Goal: Transaction & Acquisition: Purchase product/service

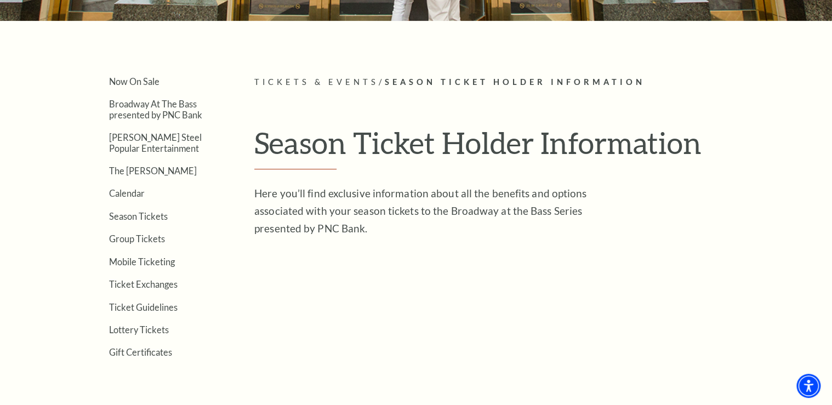
scroll to position [219, 0]
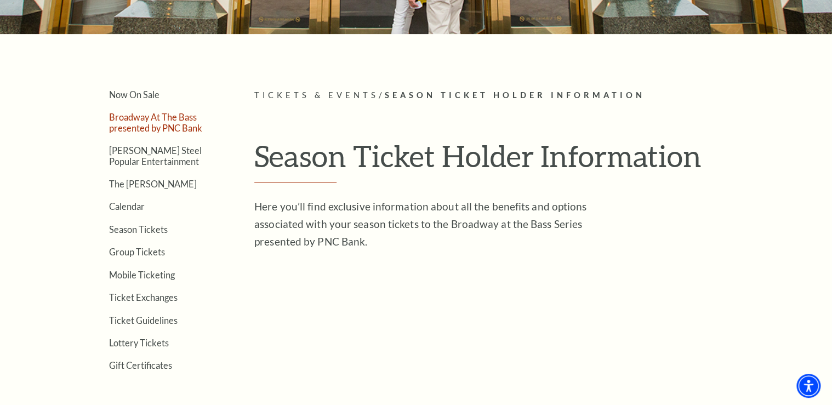
click at [148, 122] on link "Broadway At The Bass presented by PNC Bank" at bounding box center [155, 122] width 93 height 21
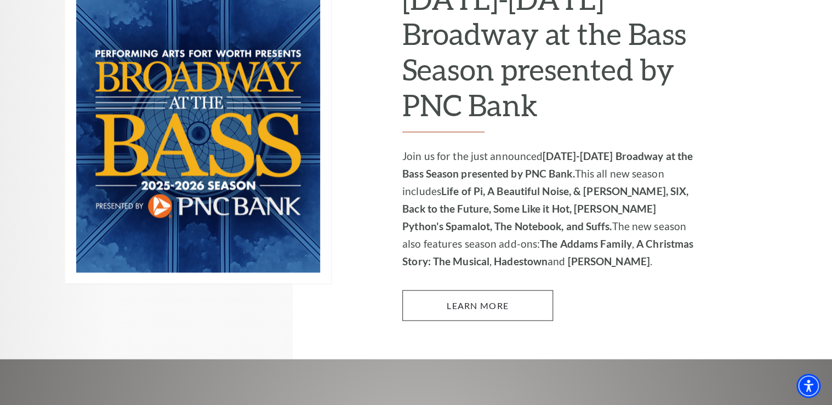
scroll to position [789, 0]
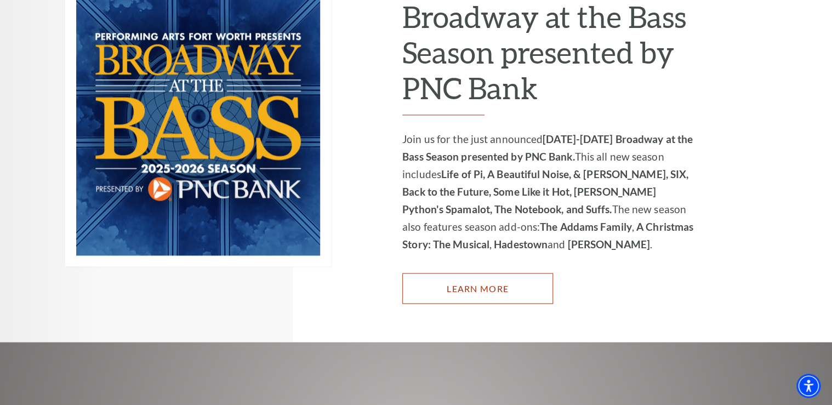
click at [473, 273] on link "Learn More" at bounding box center [477, 288] width 151 height 31
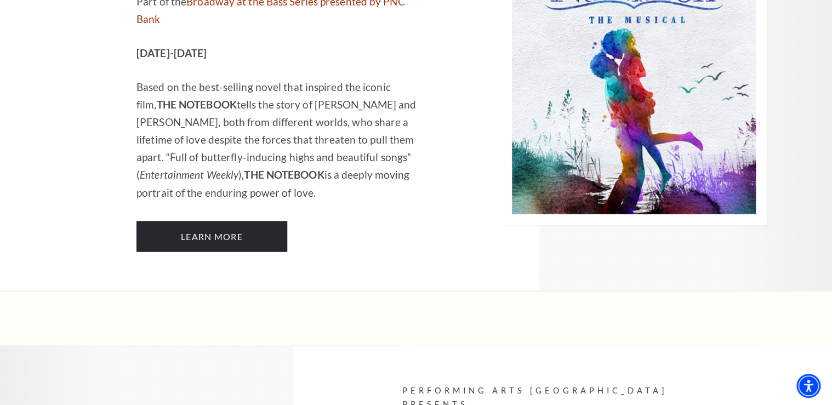
scroll to position [7100, 0]
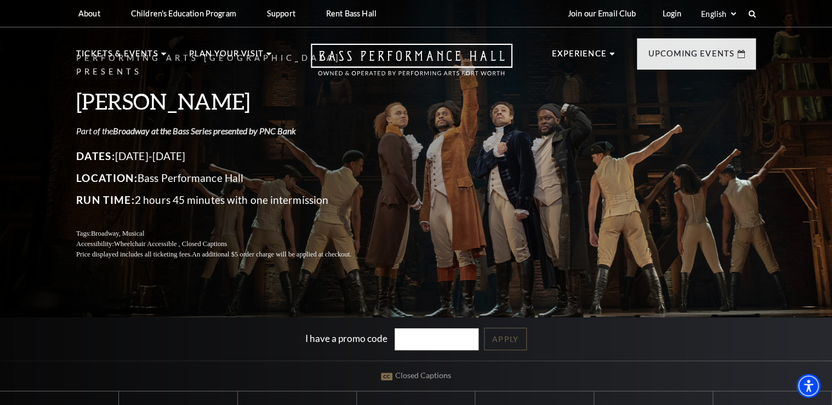
click at [191, 125] on link "Broadway at the Bass Series presented by PNC Bank" at bounding box center [204, 130] width 183 height 10
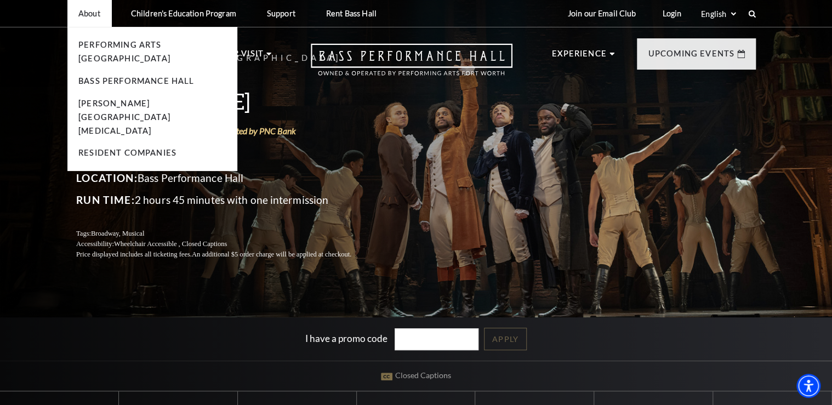
click at [94, 20] on li "About Performing Arts Fort Worth Bass Performance Hall Maddox Muse Center Resid…" at bounding box center [89, 13] width 44 height 27
click at [104, 44] on link "Performing Arts [GEOGRAPHIC_DATA]" at bounding box center [124, 51] width 92 height 23
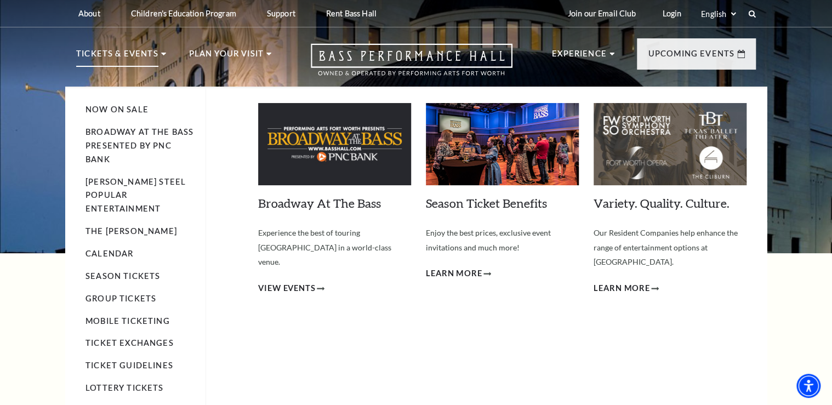
click at [118, 60] on p "Tickets & Events" at bounding box center [117, 57] width 82 height 20
click at [131, 189] on li "[PERSON_NAME] Steel Popular Entertainment" at bounding box center [139, 195] width 109 height 41
click at [157, 193] on link "[PERSON_NAME] Steel Popular Entertainment" at bounding box center [135, 195] width 100 height 37
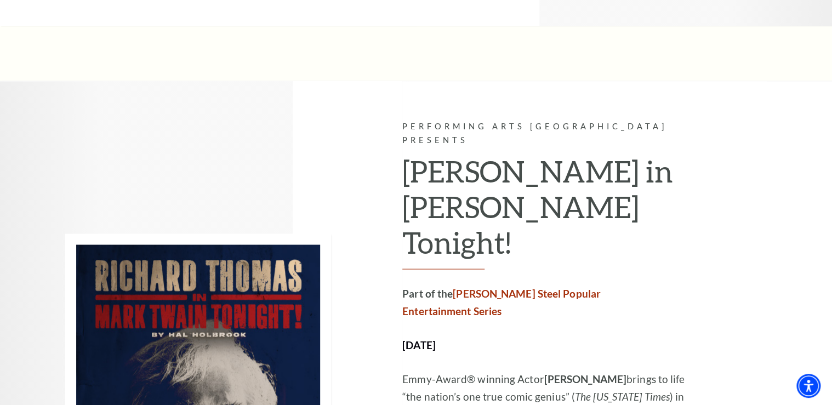
scroll to position [3024, 0]
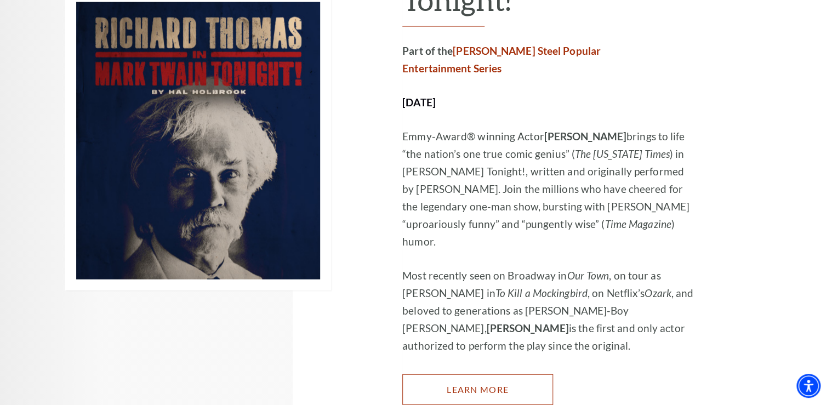
scroll to position [3243, 0]
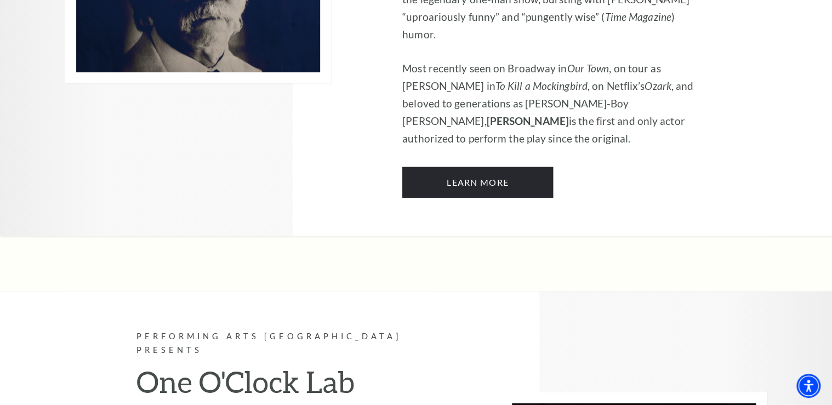
scroll to position [3465, 0]
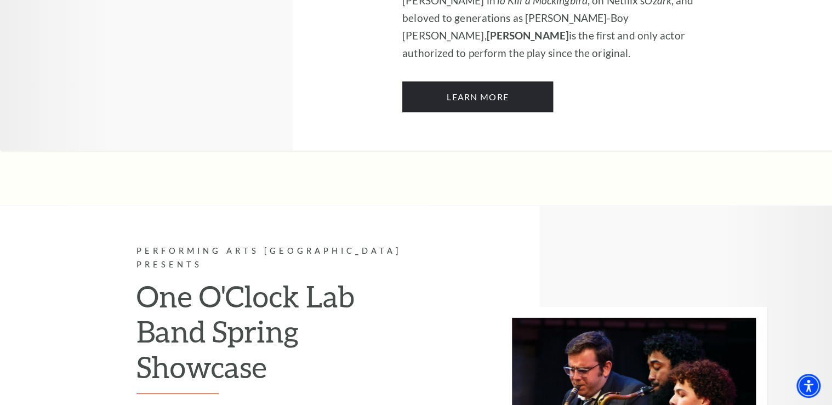
scroll to position [3552, 0]
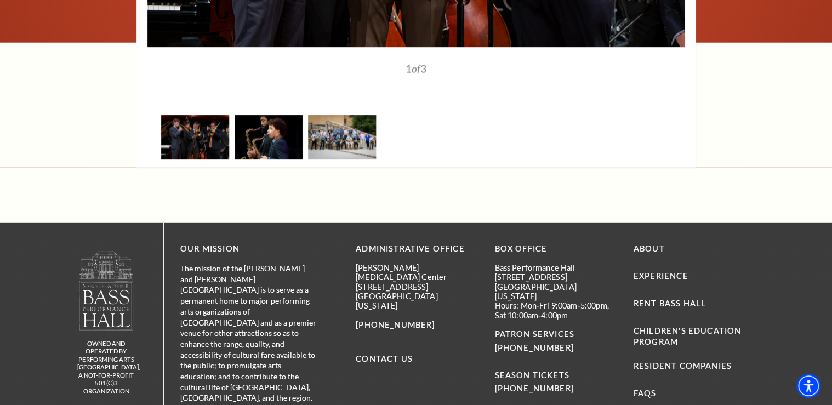
scroll to position [1490, 0]
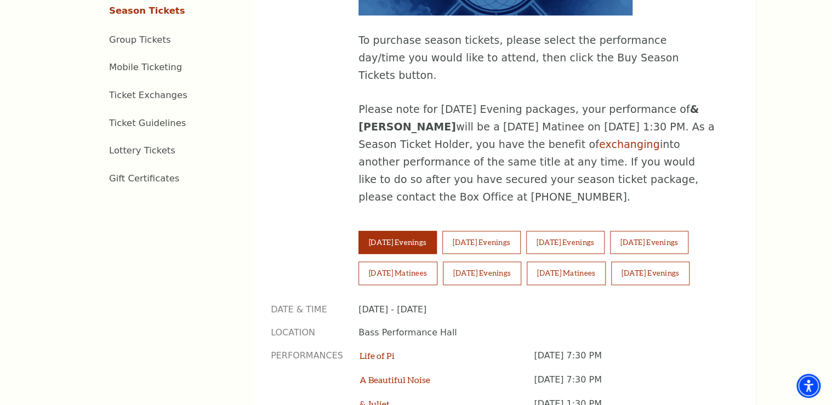
scroll to position [657, 0]
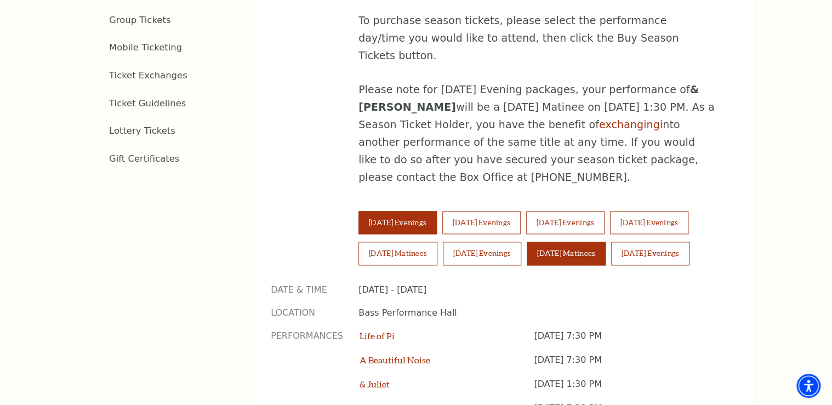
click at [587, 242] on button "Sunday Matinees" at bounding box center [565, 253] width 79 height 23
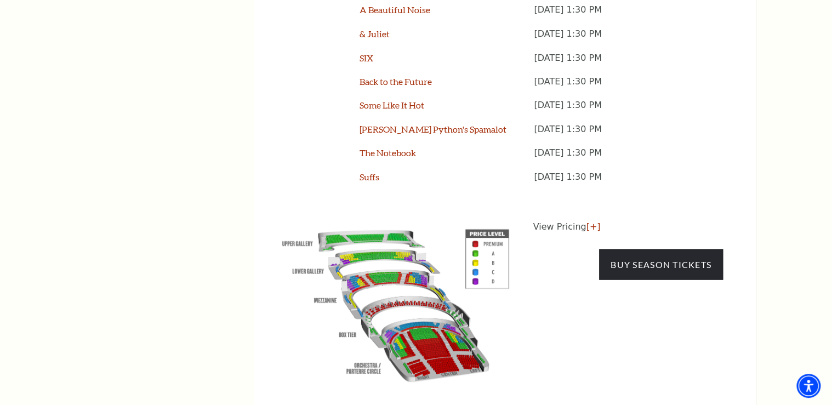
scroll to position [1008, 0]
click at [437, 290] on img at bounding box center [396, 302] width 250 height 167
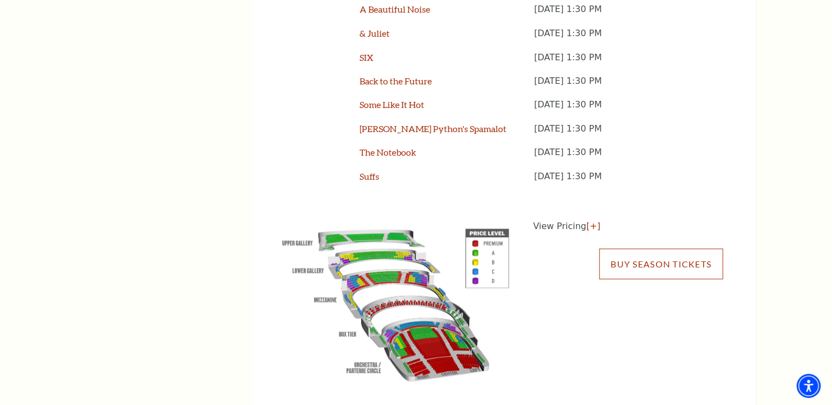
click at [621, 248] on link "Buy Season Tickets" at bounding box center [661, 263] width 124 height 31
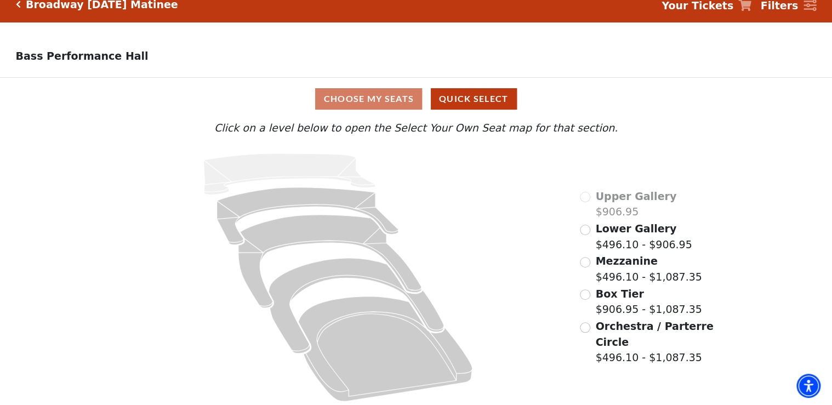
scroll to position [21, 0]
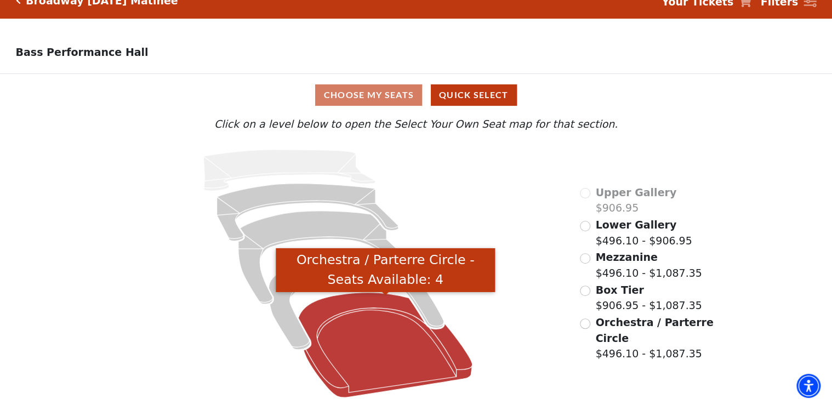
click at [388, 351] on icon "Orchestra / Parterre Circle - Seats Available: 4" at bounding box center [385, 345] width 174 height 105
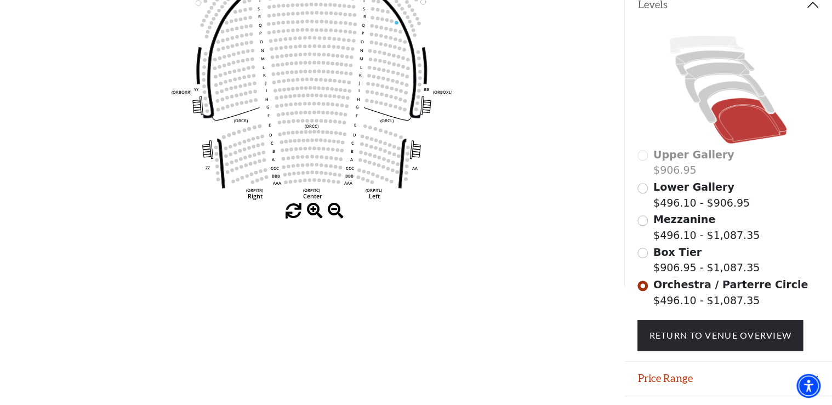
scroll to position [239, 0]
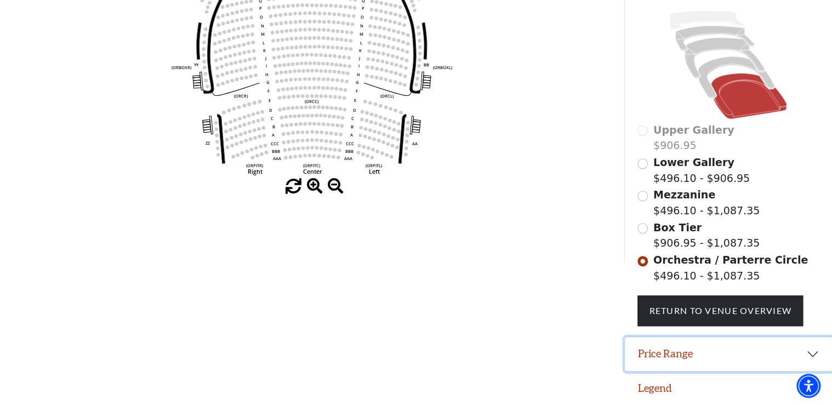
click at [808, 361] on button "Price Range" at bounding box center [729, 354] width 208 height 34
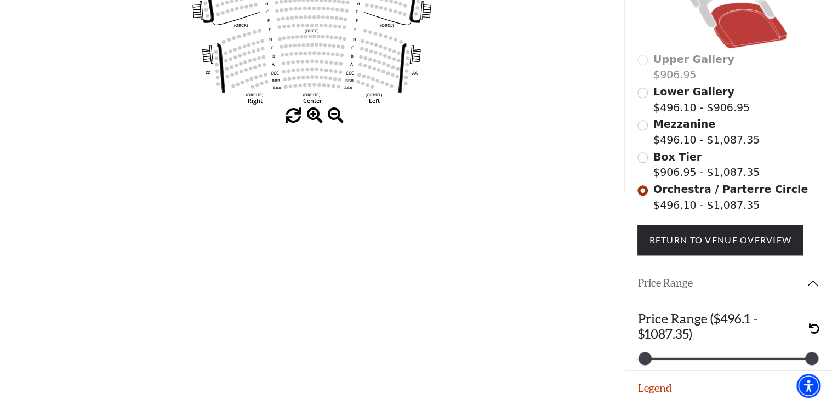
scroll to position [310, 0]
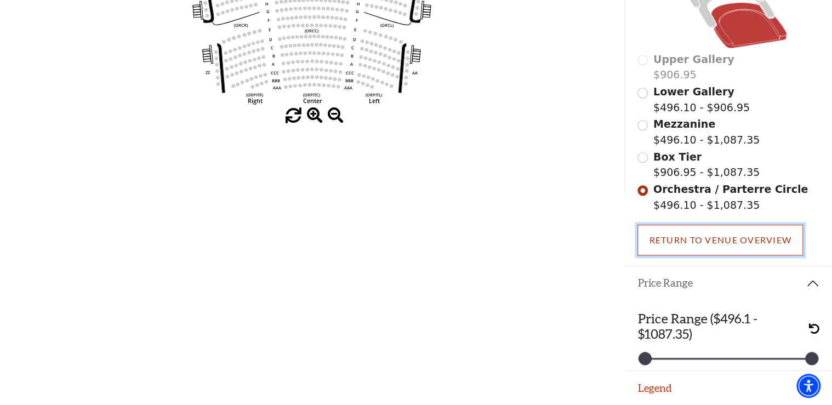
click at [683, 237] on link "Return To Venue Overview" at bounding box center [719, 240] width 165 height 31
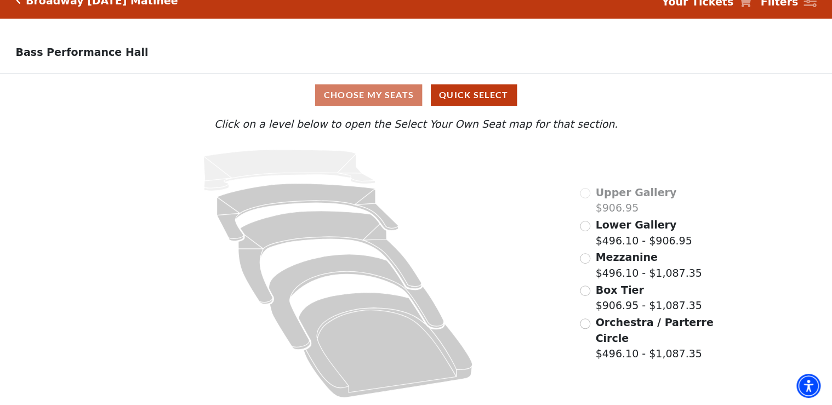
scroll to position [21, 0]
click at [587, 323] on input "Orchestra / Parterre Circle$496.10 - $1,087.35\a" at bounding box center [585, 323] width 10 height 10
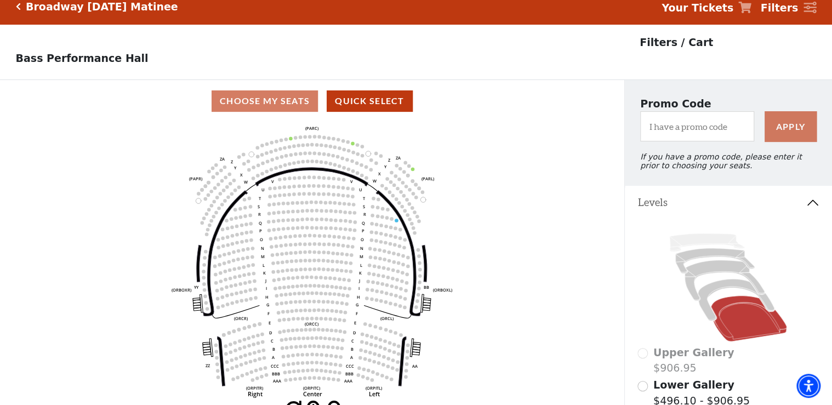
scroll to position [0, 0]
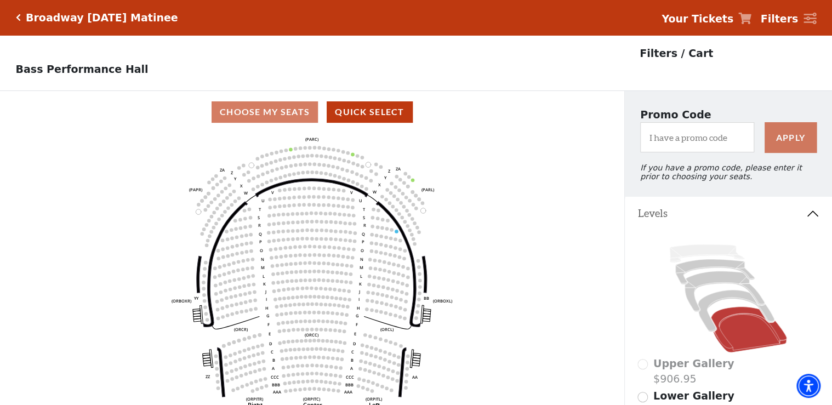
click at [279, 119] on div "Choose My Seats Quick Select" at bounding box center [312, 111] width 624 height 21
click at [362, 118] on button "Quick Select" at bounding box center [370, 111] width 86 height 21
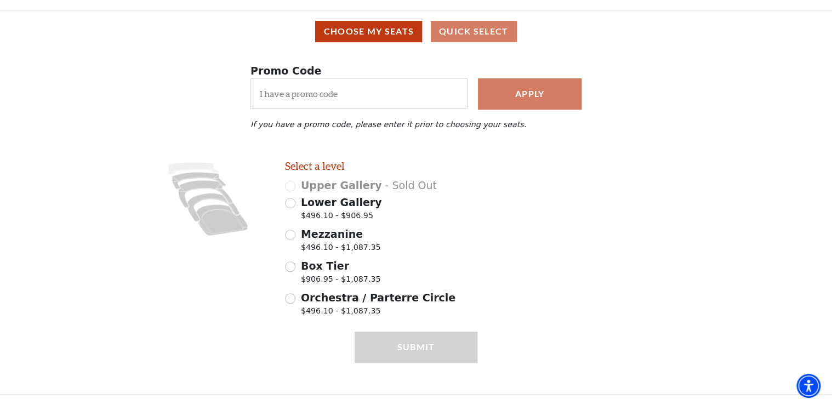
scroll to position [84, 0]
click at [292, 296] on input "Orchestra / Parterre Circle $496.10 - $1,087.35" at bounding box center [290, 298] width 10 height 10
radio input "true"
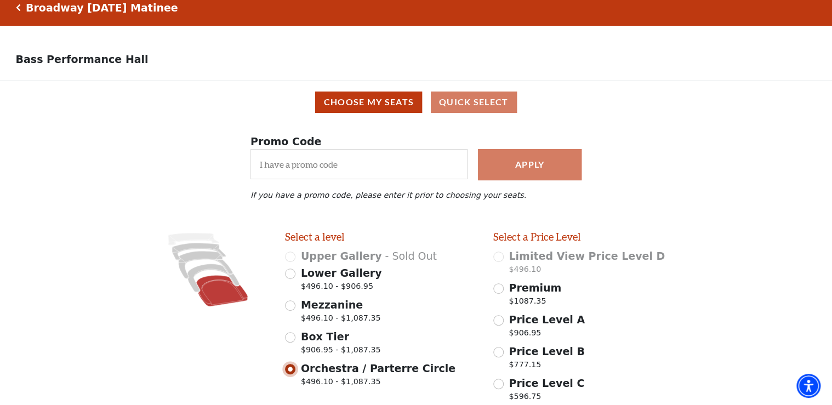
scroll to position [0, 0]
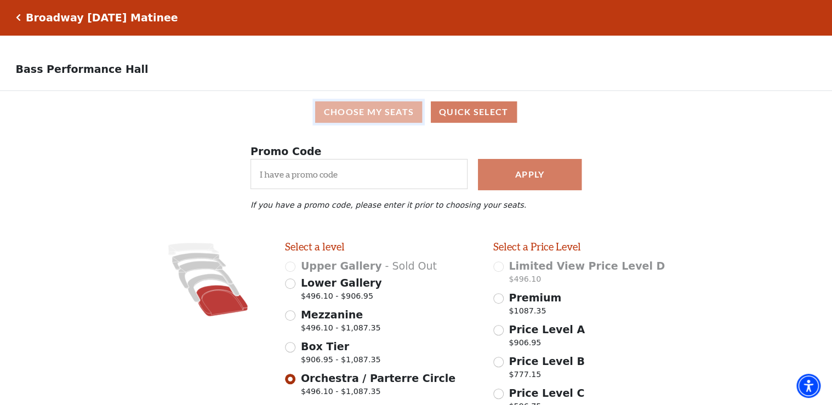
click at [369, 112] on button "Choose My Seats" at bounding box center [368, 111] width 107 height 21
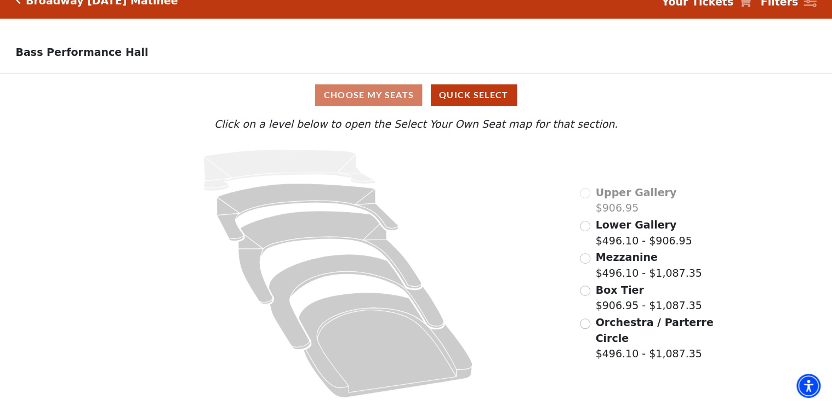
scroll to position [21, 0]
click at [379, 92] on div "Choose My Seats Quick Select" at bounding box center [416, 94] width 624 height 21
click at [387, 116] on p "Click on a level below to open the Select Your Own Seat map for that section." at bounding box center [416, 124] width 608 height 16
drag, startPoint x: 387, startPoint y: 116, endPoint x: 409, endPoint y: 127, distance: 24.5
click at [409, 127] on p "Click on a level below to open the Select Your Own Seat map for that section." at bounding box center [416, 124] width 608 height 16
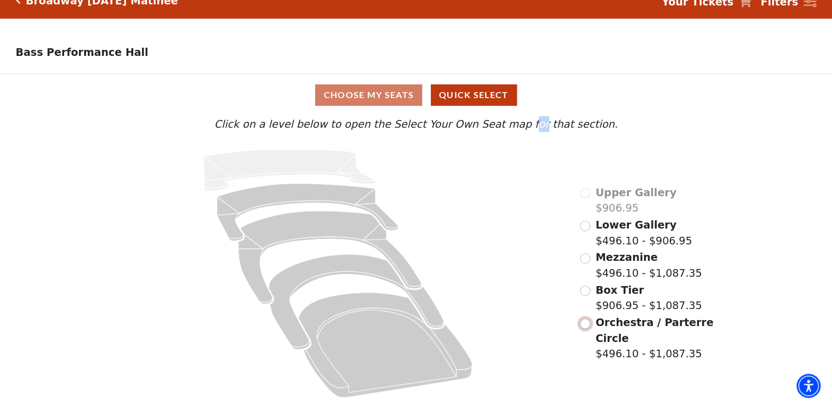
click at [583, 323] on input "Orchestra / Parterre Circle$496.10 - $1,087.35\a" at bounding box center [585, 323] width 10 height 10
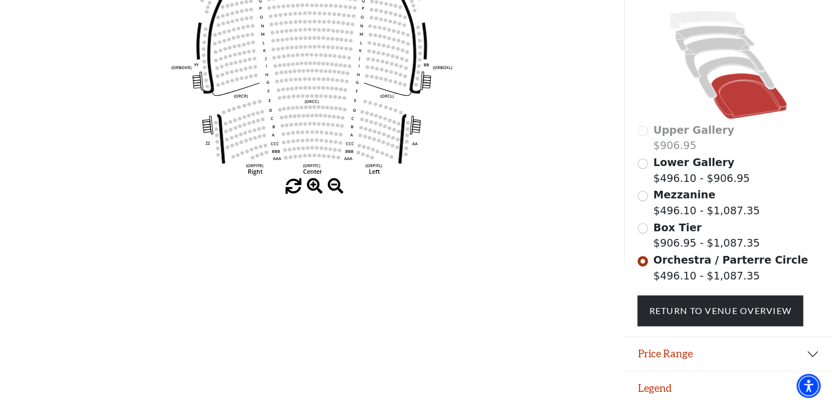
scroll to position [239, 0]
click at [666, 392] on button "Legend" at bounding box center [729, 388] width 208 height 34
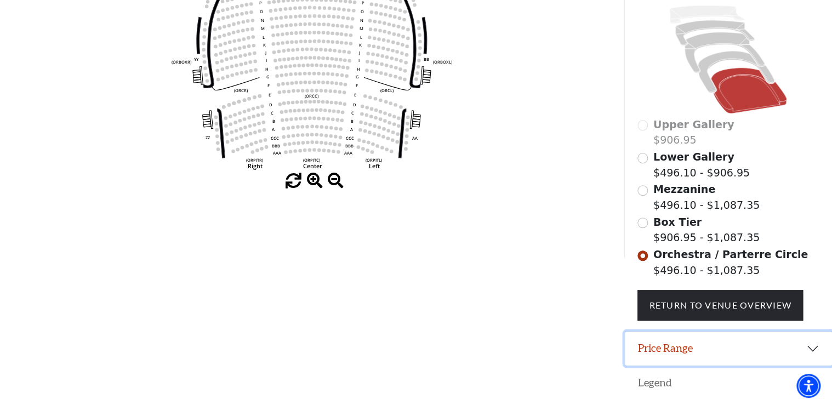
click at [662, 352] on button "Price Range" at bounding box center [729, 348] width 208 height 34
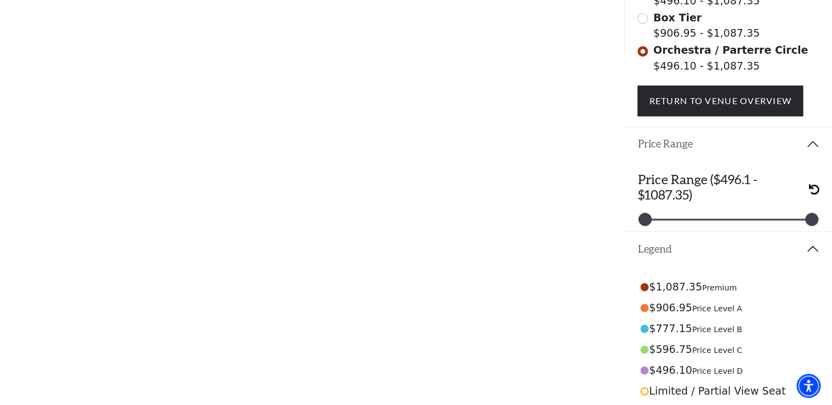
scroll to position [458, 0]
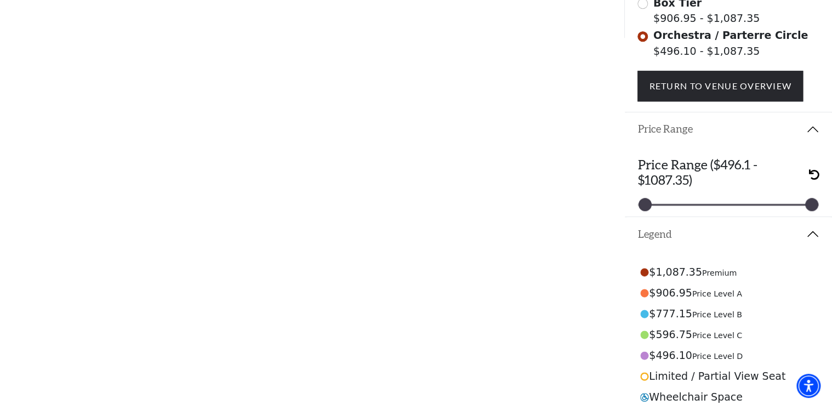
click at [643, 359] on circle at bounding box center [644, 356] width 8 height 8
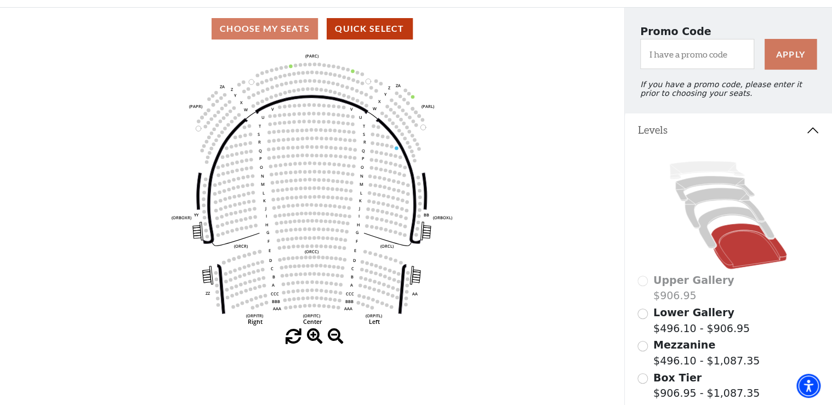
scroll to position [64, 0]
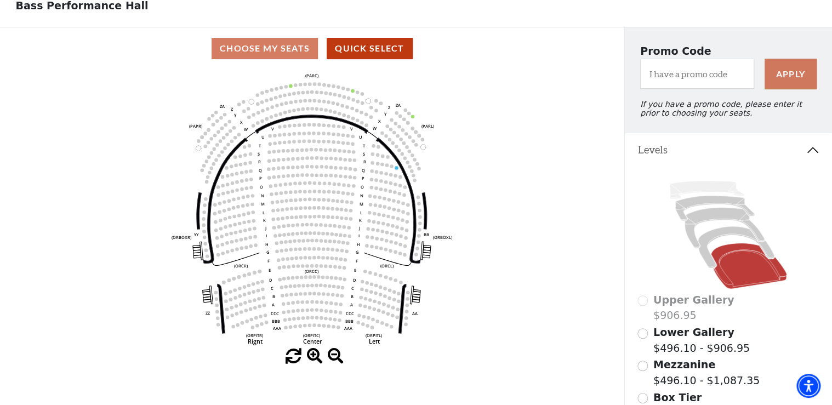
click at [257, 53] on div "Choose My Seats Quick Select" at bounding box center [312, 48] width 624 height 21
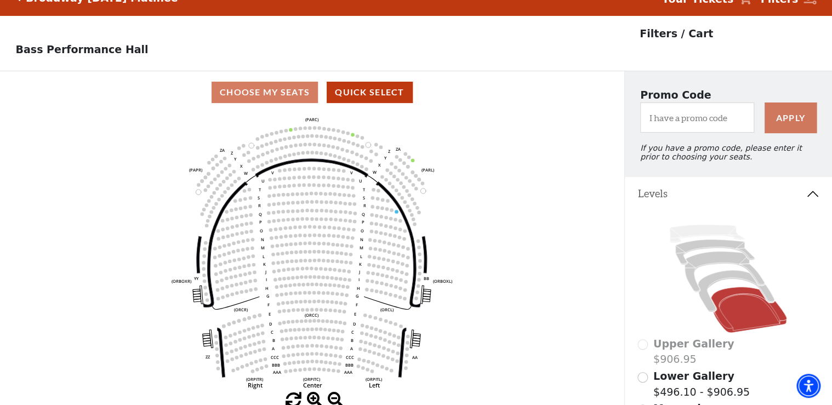
scroll to position [0, 0]
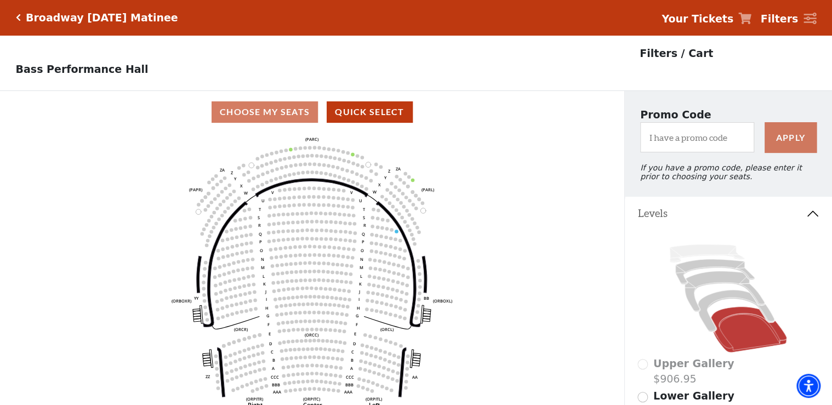
click at [254, 109] on div "Choose My Seats Quick Select" at bounding box center [312, 111] width 624 height 21
click at [259, 118] on div "Choose My Seats Quick Select" at bounding box center [312, 111] width 624 height 21
click at [357, 115] on button "Quick Select" at bounding box center [370, 111] width 86 height 21
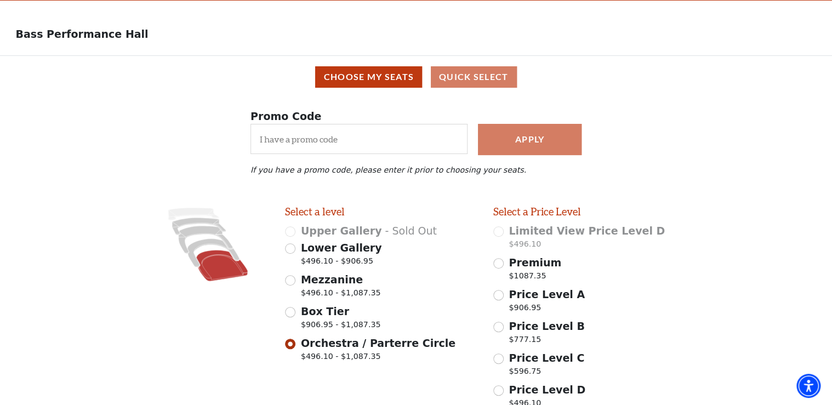
scroll to position [131, 0]
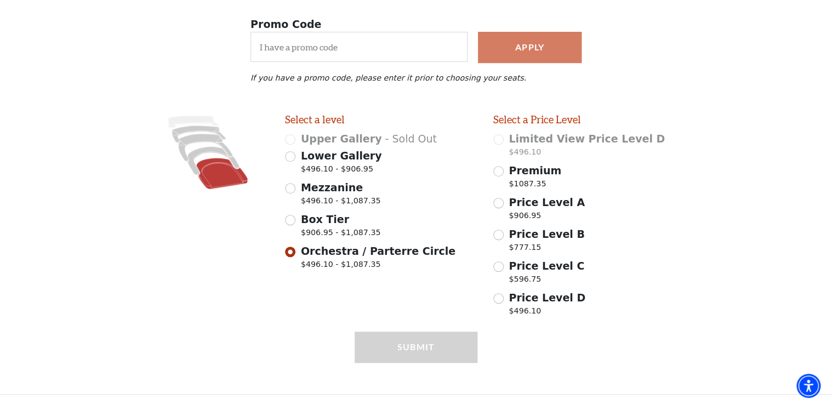
click at [433, 359] on div "Submit" at bounding box center [415, 362] width 123 height 62
click at [503, 225] on div "Price Level A $906.95" at bounding box center [589, 209] width 192 height 31
click at [501, 228] on div "Price Level B $777.15" at bounding box center [589, 241] width 192 height 31
click at [498, 233] on input "Price Level B $777.15" at bounding box center [498, 235] width 10 height 10
radio input "true"
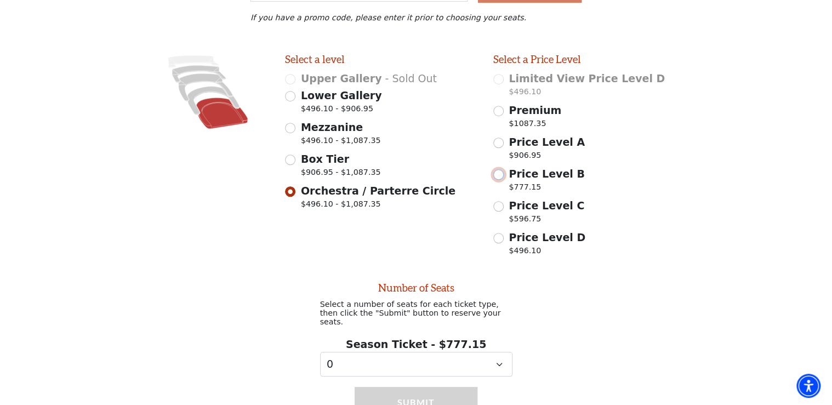
scroll to position [240, 0]
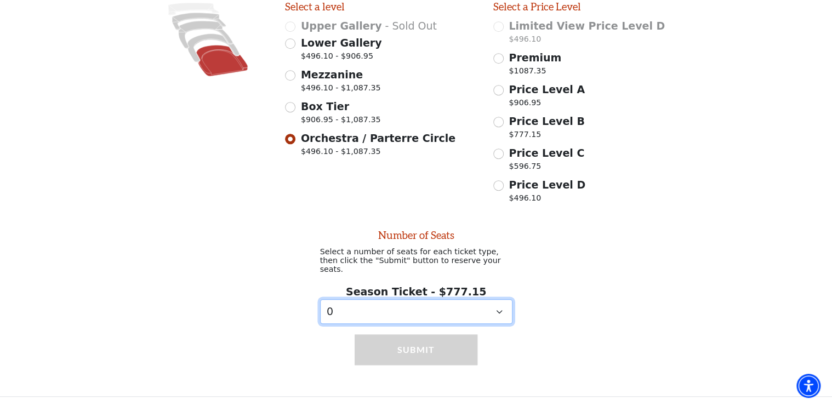
click at [354, 302] on select "0 1 2 3 4 5 6 7 8 9" at bounding box center [416, 311] width 192 height 25
select select "1"
click at [320, 299] on select "0 1 2 3 4 5 6 7 8 9" at bounding box center [416, 311] width 192 height 25
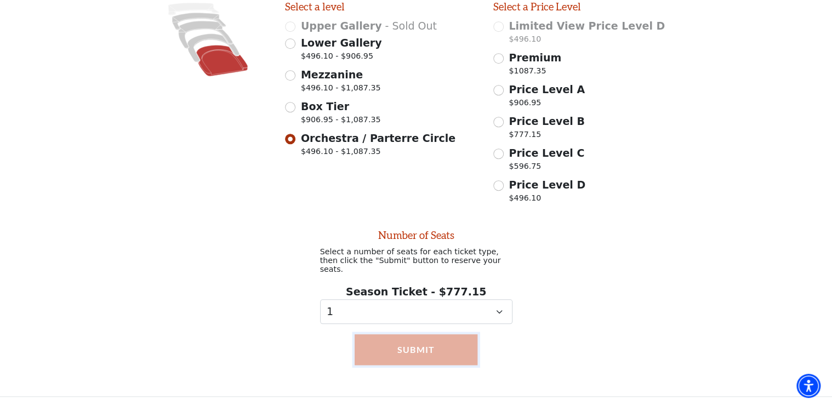
click at [394, 345] on button "Submit" at bounding box center [415, 349] width 123 height 31
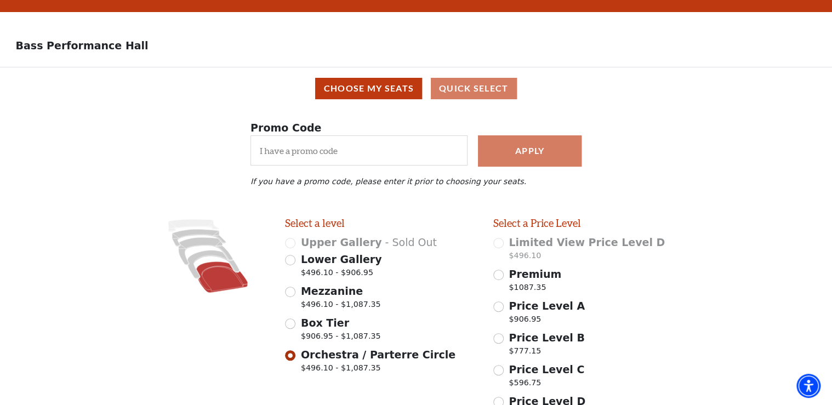
scroll to position [21, 0]
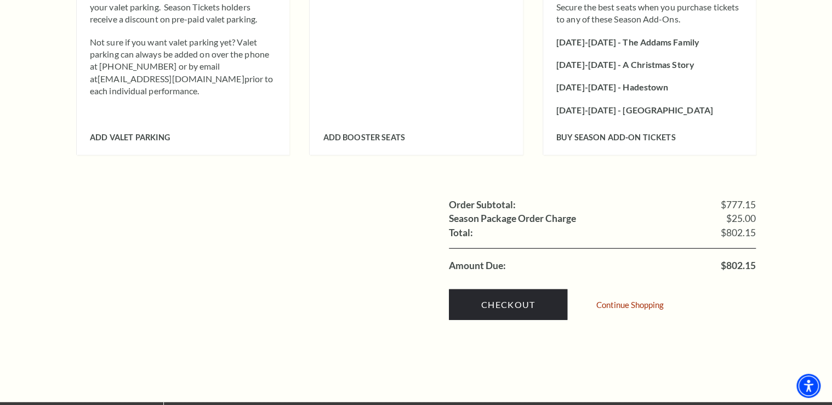
scroll to position [1271, 0]
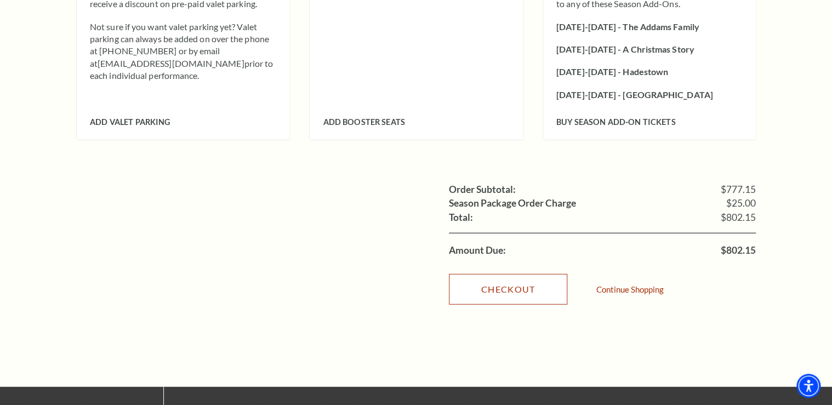
click at [512, 274] on link "Checkout" at bounding box center [508, 289] width 118 height 31
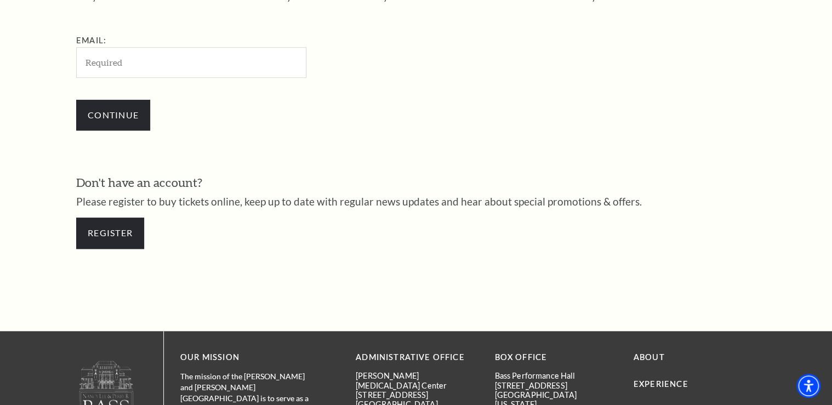
scroll to position [411, 0]
